Goal: Information Seeking & Learning: Compare options

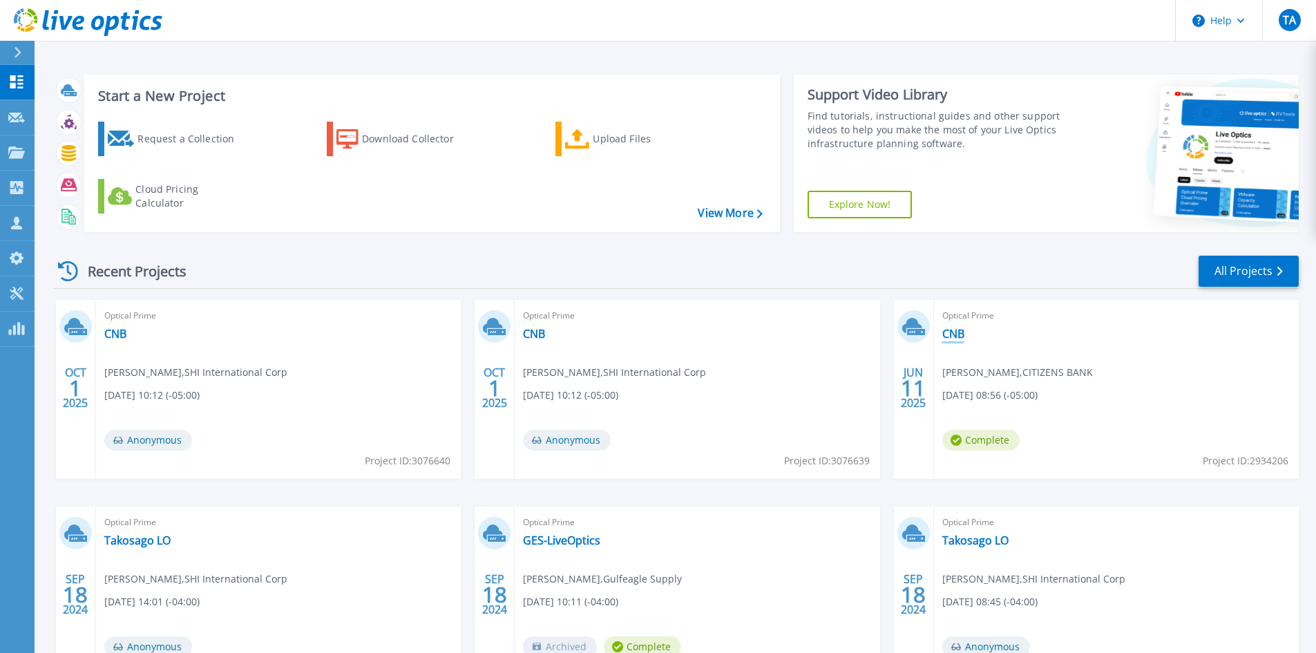
click at [959, 334] on link "CNB" at bounding box center [953, 334] width 22 height 14
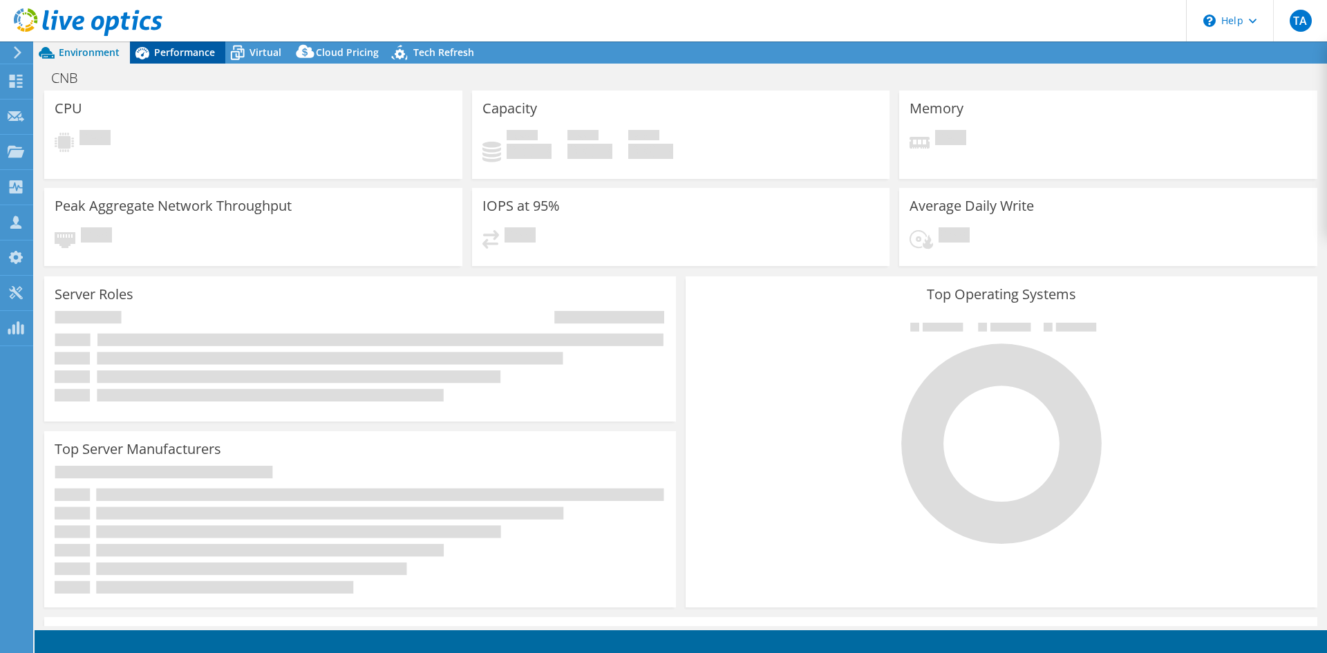
select select "USEast"
select select "USD"
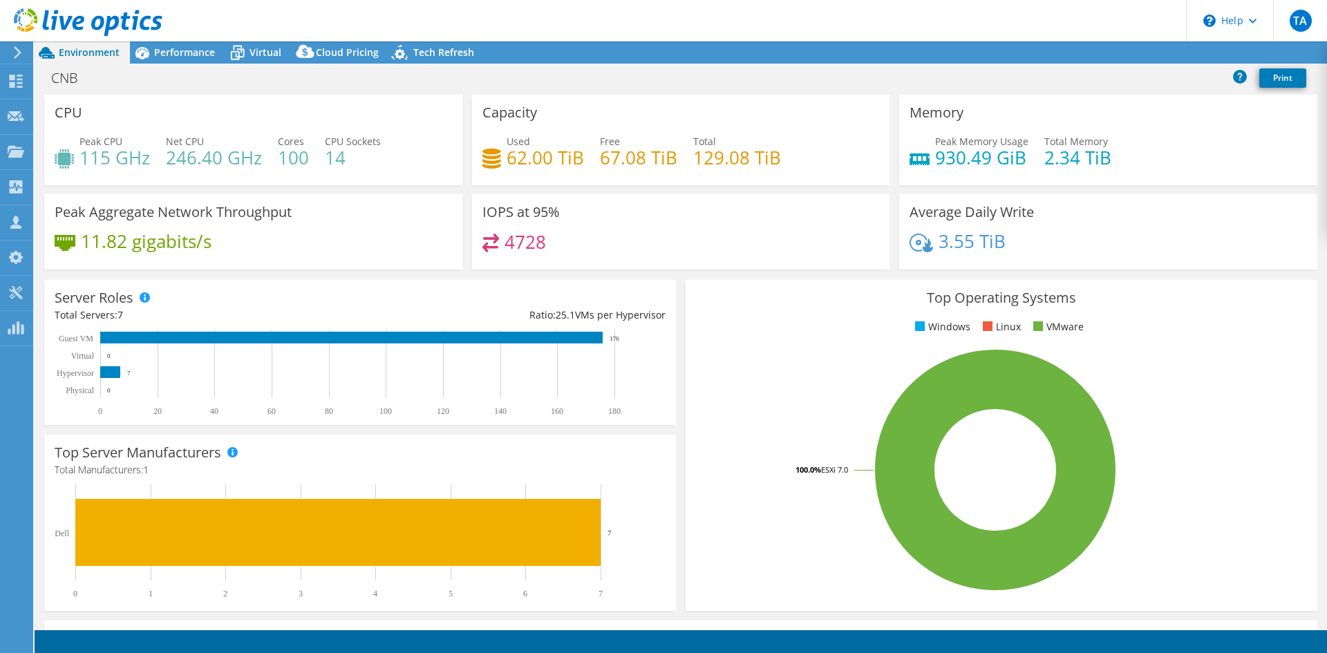
click at [337, 64] on div "CNB Print" at bounding box center [681, 79] width 1292 height 31
click at [338, 52] on span "Cloud Pricing" at bounding box center [347, 52] width 63 height 13
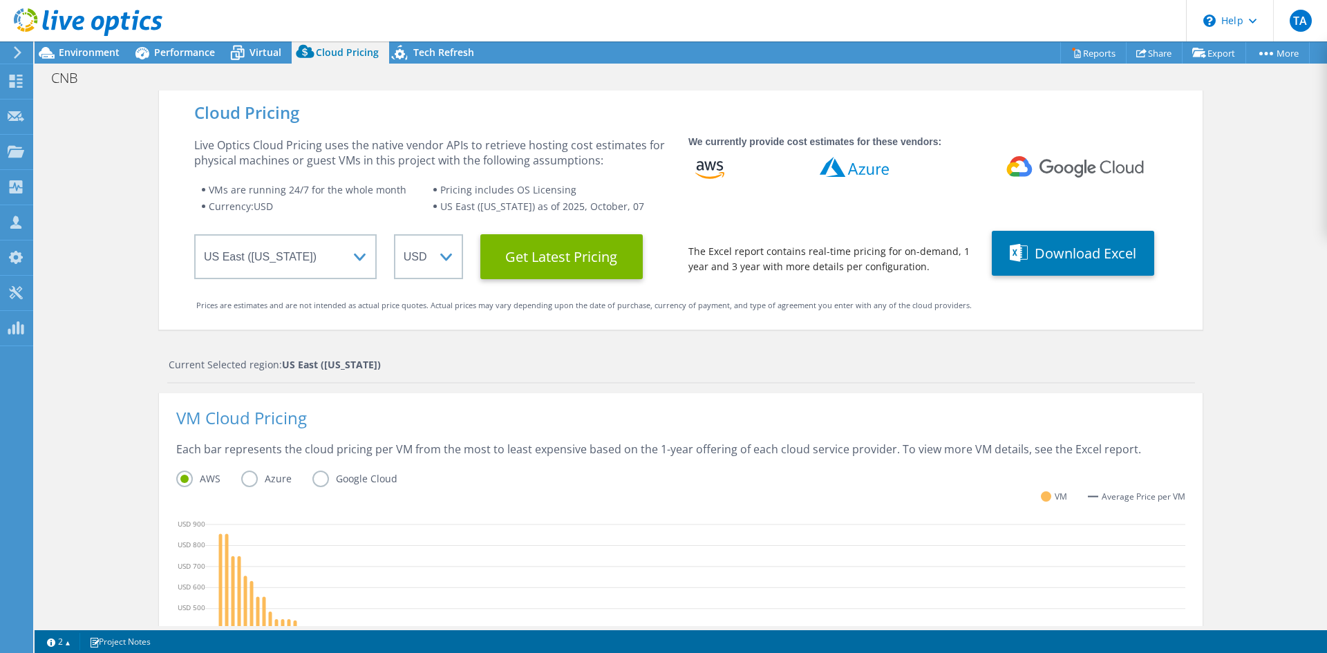
scroll to position [356, 0]
click at [551, 264] on Latest "Get Latest Pricing" at bounding box center [561, 256] width 162 height 45
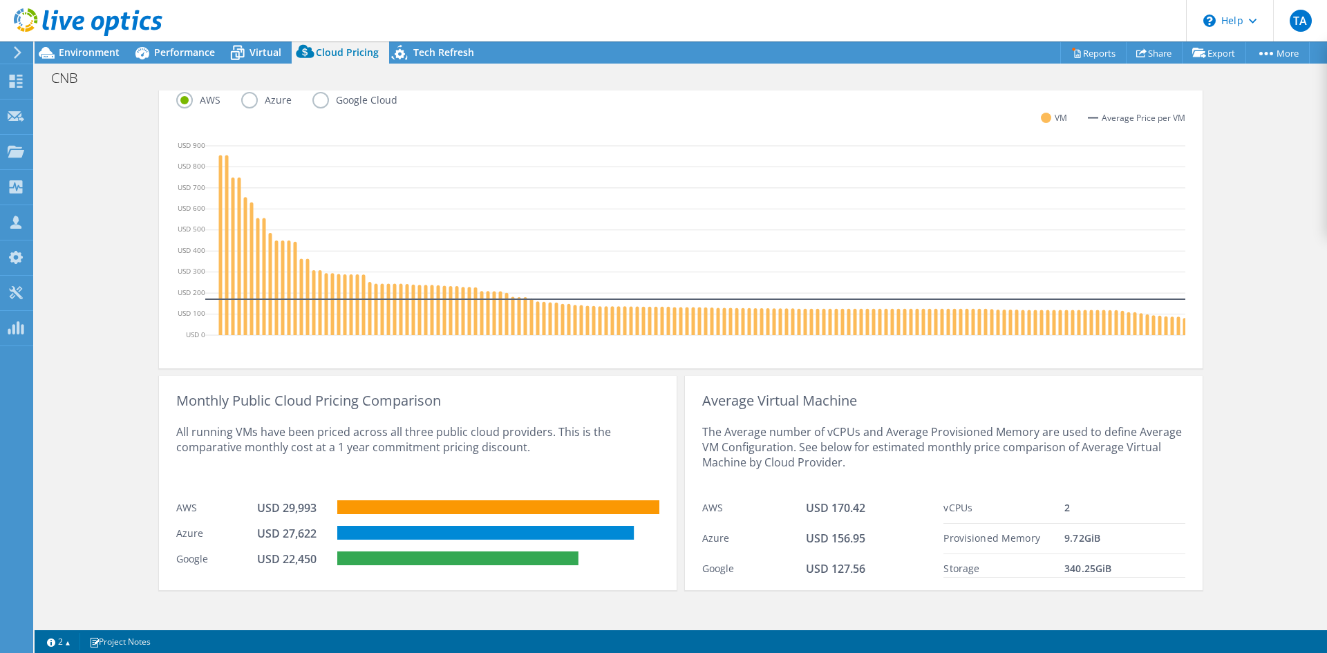
scroll to position [397, 0]
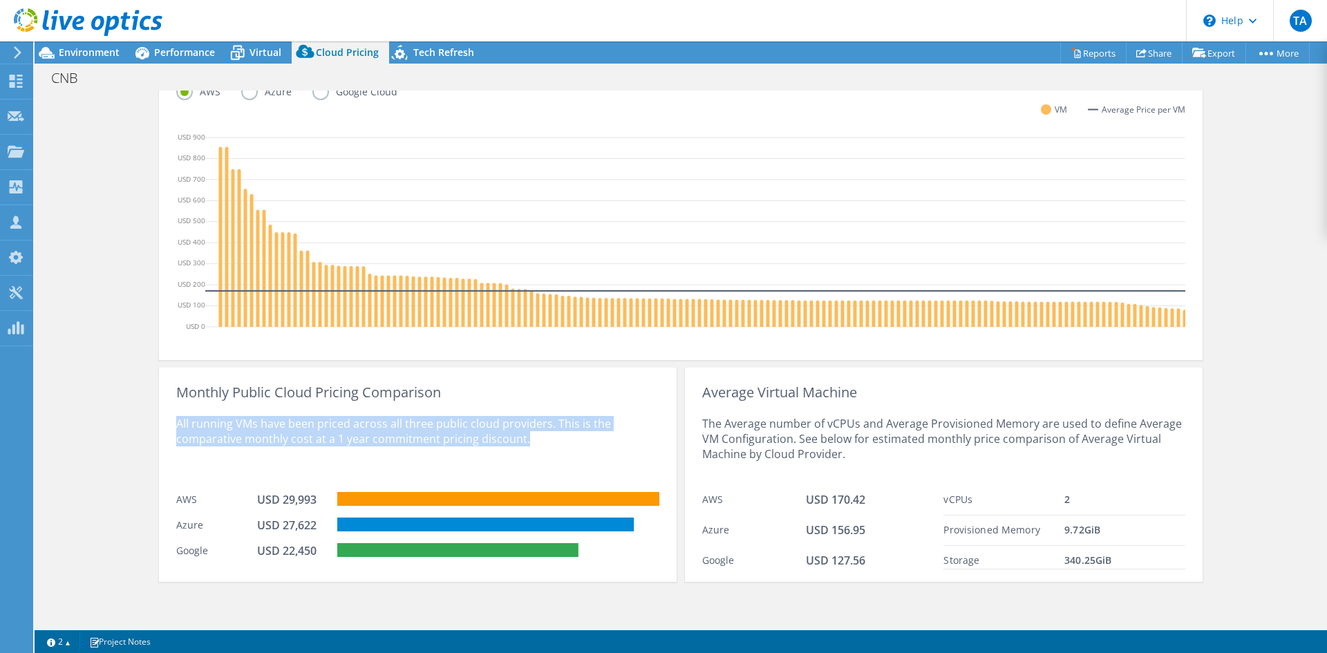
drag, startPoint x: 529, startPoint y: 441, endPoint x: 189, endPoint y: 419, distance: 341.3
click at [153, 426] on div "Cloud Pricing Live Optics Cloud Pricing uses the native vendor APIs to retrieve…" at bounding box center [681, 165] width 1292 height 922
click at [192, 410] on div "All running VMs have been priced across all three public cloud providers. This …" at bounding box center [417, 442] width 483 height 85
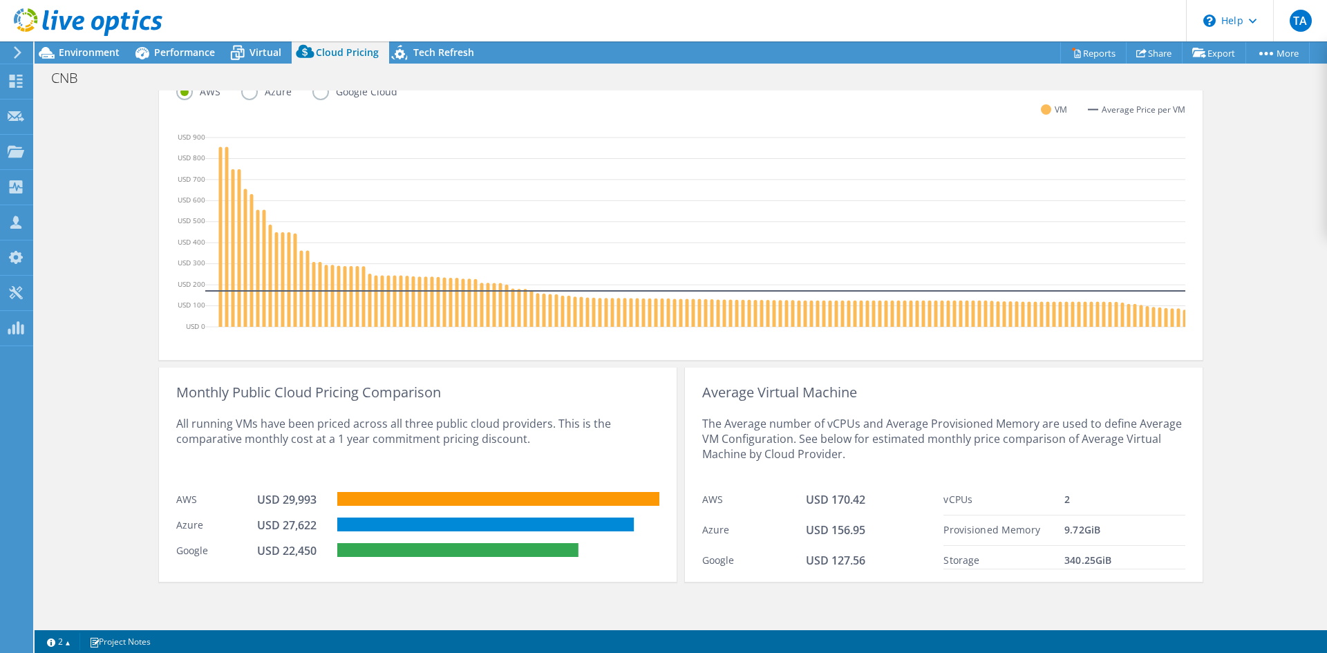
click at [168, 391] on div "Monthly Public Cloud Pricing Comparison All running VMs have been priced across…" at bounding box center [418, 475] width 518 height 214
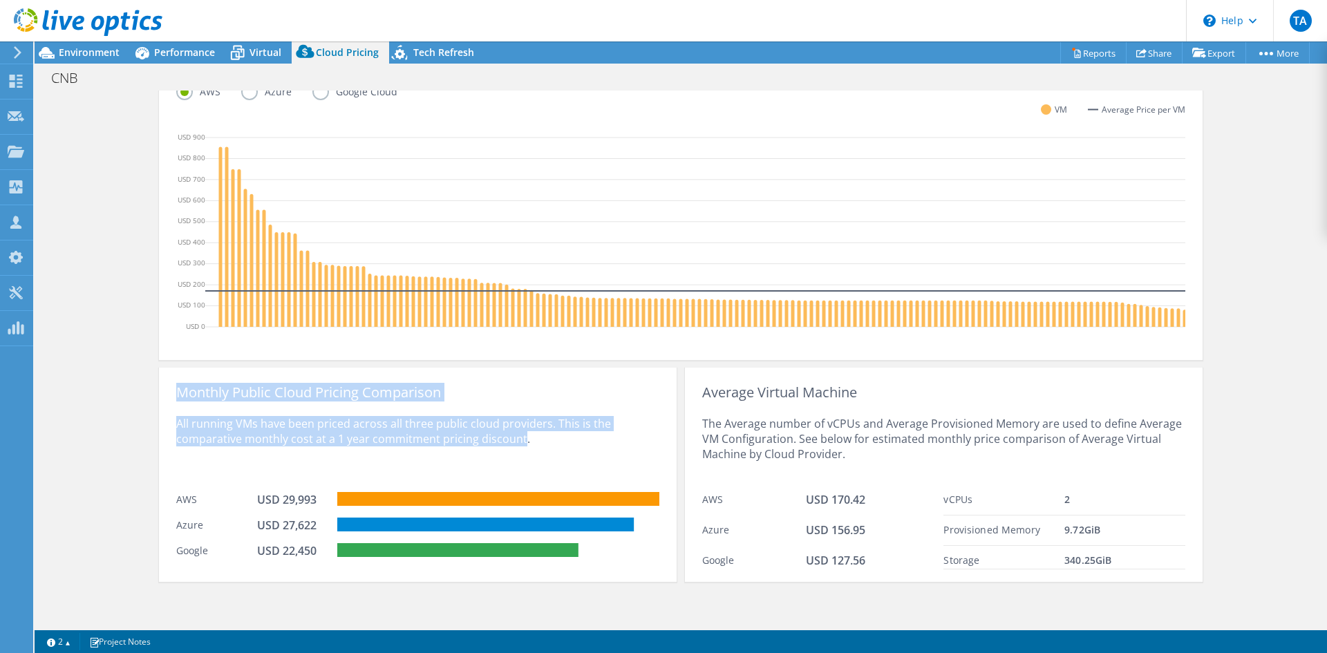
drag, startPoint x: 185, startPoint y: 393, endPoint x: 523, endPoint y: 477, distance: 348.2
click at [517, 477] on div "Monthly Public Cloud Pricing Comparison All running VMs have been priced across…" at bounding box center [418, 475] width 518 height 214
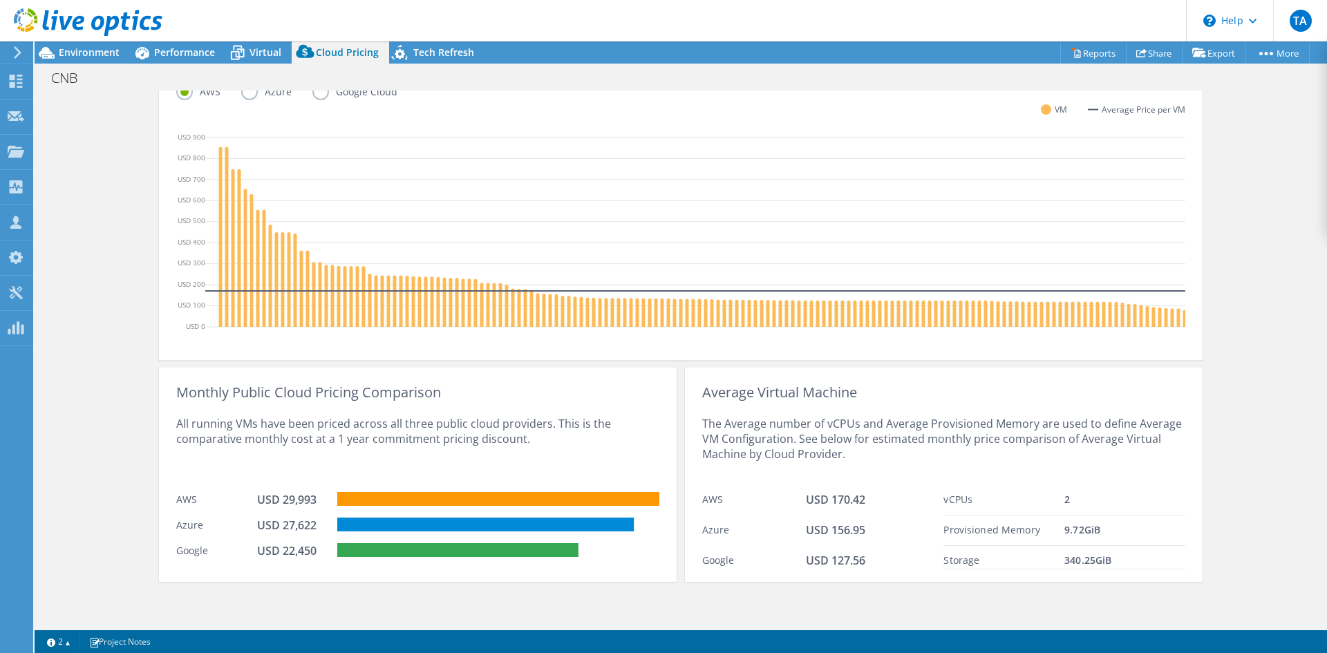
click at [523, 477] on div "All running VMs have been priced across all three public cloud providers. This …" at bounding box center [417, 442] width 483 height 85
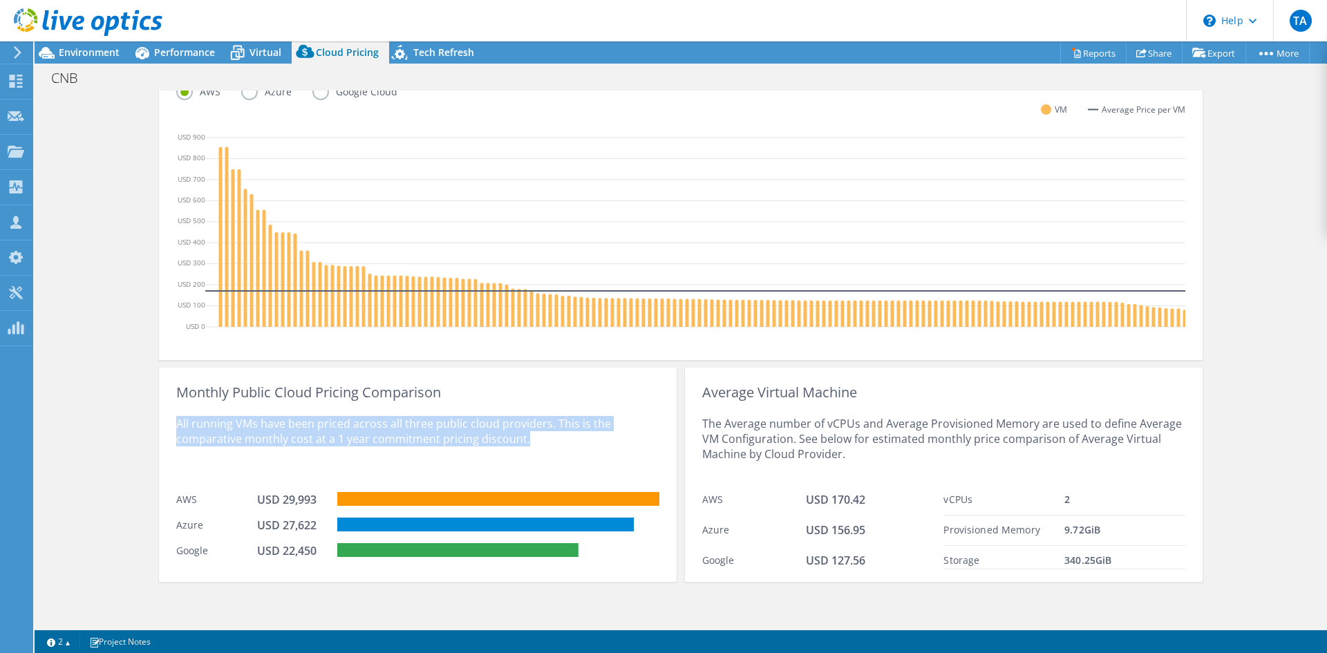
drag, startPoint x: 522, startPoint y: 439, endPoint x: 169, endPoint y: 394, distance: 356.6
click at [168, 400] on div "Monthly Public Cloud Pricing Comparison All running VMs have been priced across…" at bounding box center [418, 475] width 518 height 214
click at [176, 389] on div "Monthly Public Cloud Pricing Comparison" at bounding box center [417, 392] width 483 height 15
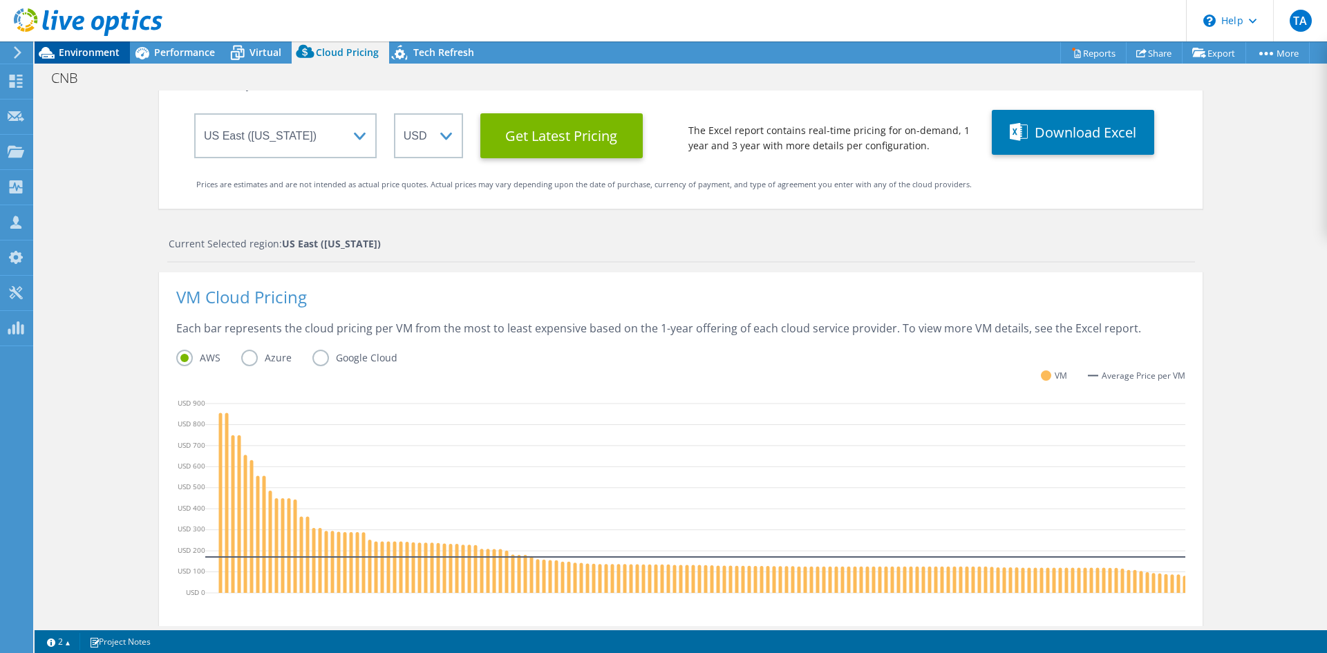
scroll to position [79, 0]
click at [115, 57] on span "Environment" at bounding box center [89, 52] width 61 height 13
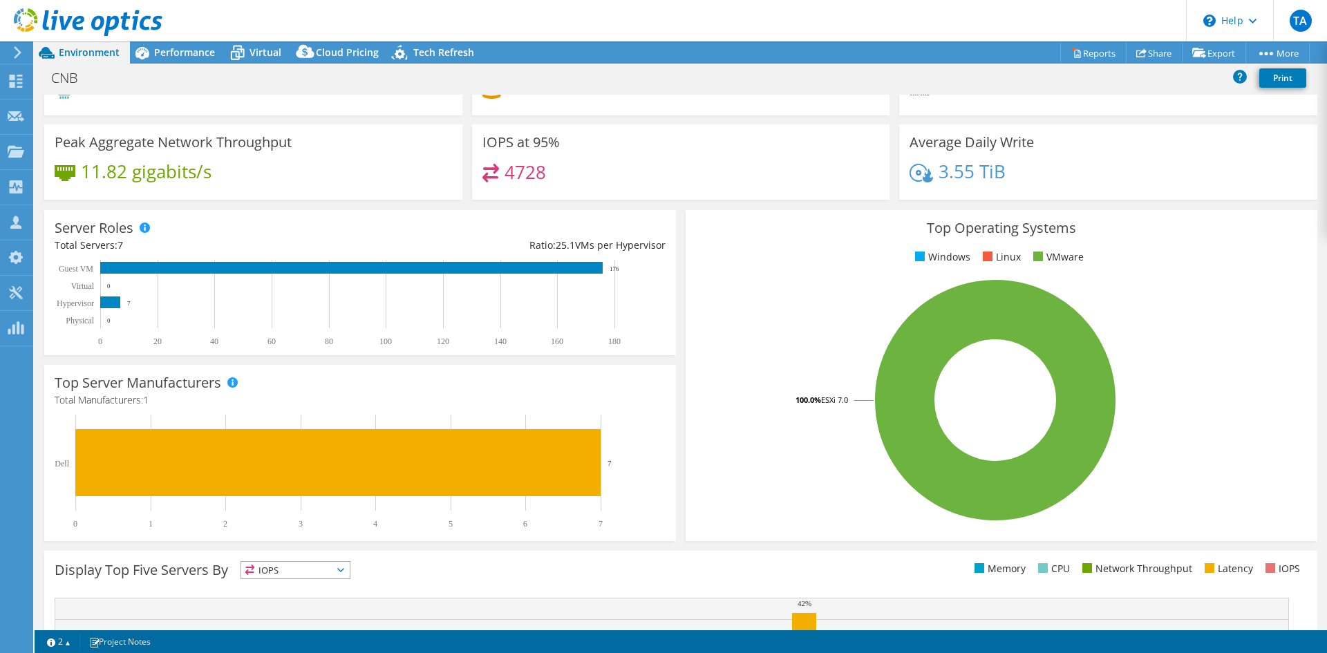
scroll to position [0, 0]
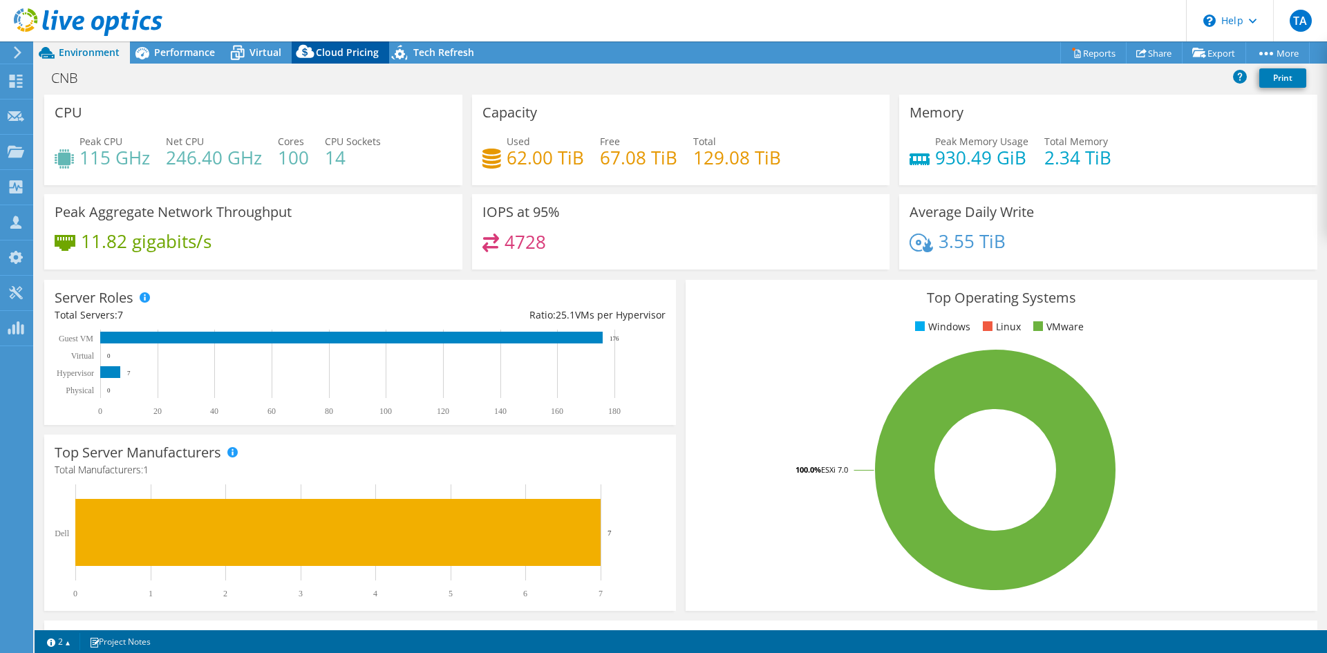
click at [351, 56] on span "Cloud Pricing" at bounding box center [347, 52] width 63 height 13
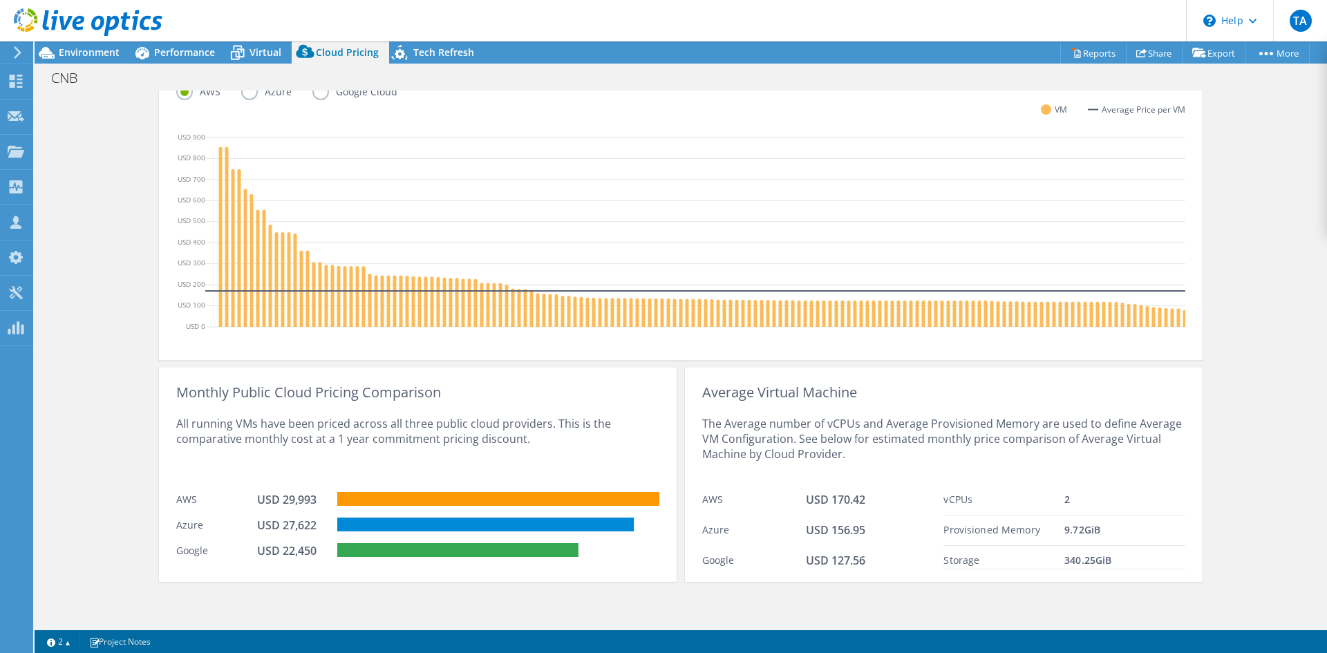
scroll to position [397, 0]
drag, startPoint x: 249, startPoint y: 498, endPoint x: 588, endPoint y: 563, distance: 345.4
click at [587, 563] on div "Monthly Public Cloud Pricing Comparison All running VMs have been priced across…" at bounding box center [418, 475] width 518 height 214
click at [603, 560] on div at bounding box center [498, 552] width 322 height 19
click at [626, 584] on div "Cloud Pricing Live Optics Cloud Pricing uses the native vendor APIs to retrieve…" at bounding box center [680, 165] width 1043 height 922
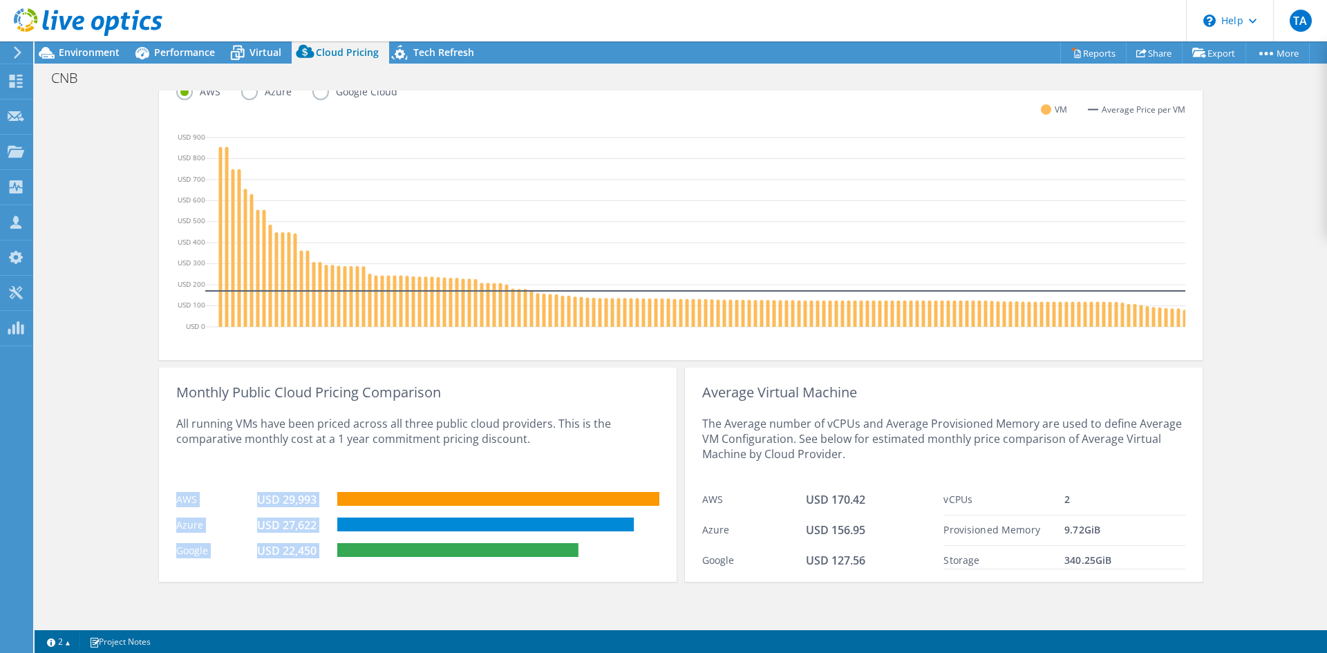
drag, startPoint x: 169, startPoint y: 495, endPoint x: 613, endPoint y: 559, distance: 448.9
click at [613, 559] on div "Monthly Public Cloud Pricing Comparison All running VMs have been priced across…" at bounding box center [418, 475] width 518 height 214
click at [203, 466] on div "All running VMs have been priced across all three public cloud providers. This …" at bounding box center [417, 442] width 483 height 85
